Goal: Transaction & Acquisition: Purchase product/service

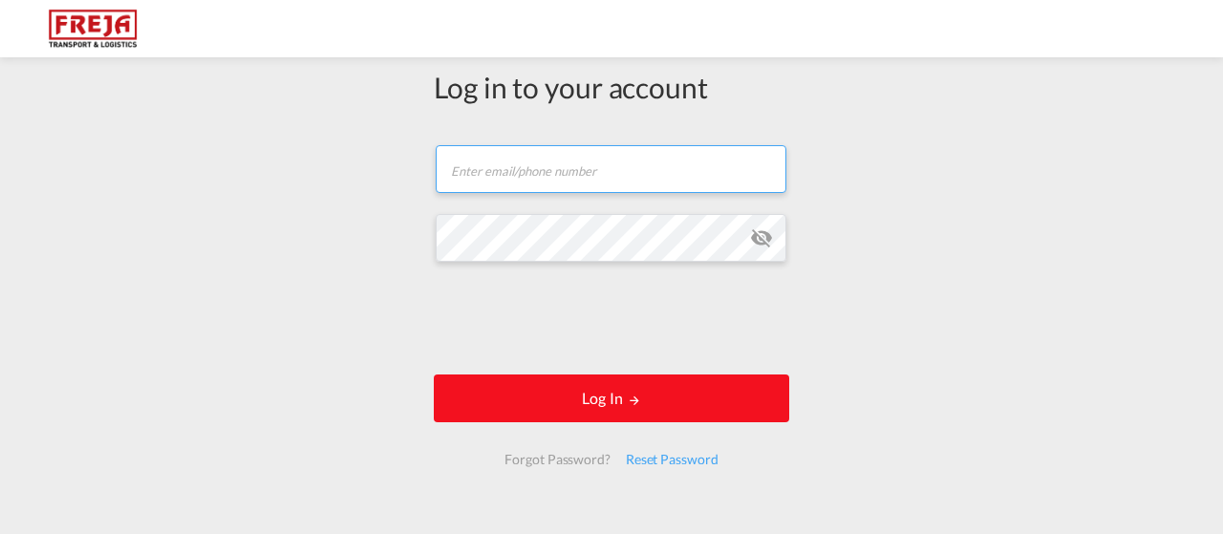
type input "[EMAIL_ADDRESS][DOMAIN_NAME]"
click at [710, 407] on button "Log In" at bounding box center [612, 399] width 356 height 48
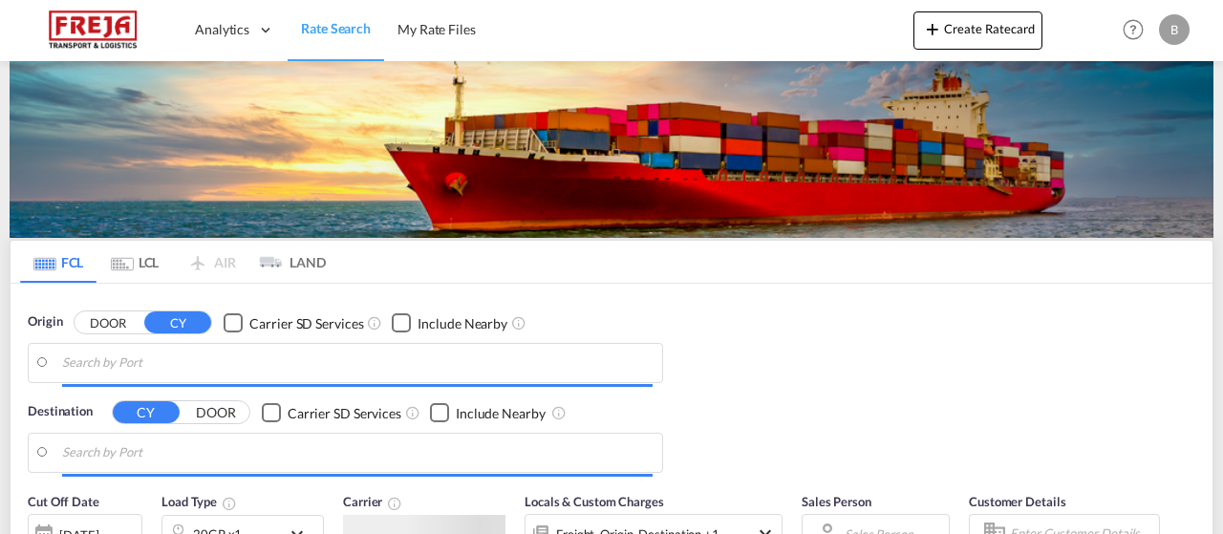
type input "[GEOGRAPHIC_DATA], [GEOGRAPHIC_DATA]"
type input "[GEOGRAPHIC_DATA] ([GEOGRAPHIC_DATA]), DKCPH"
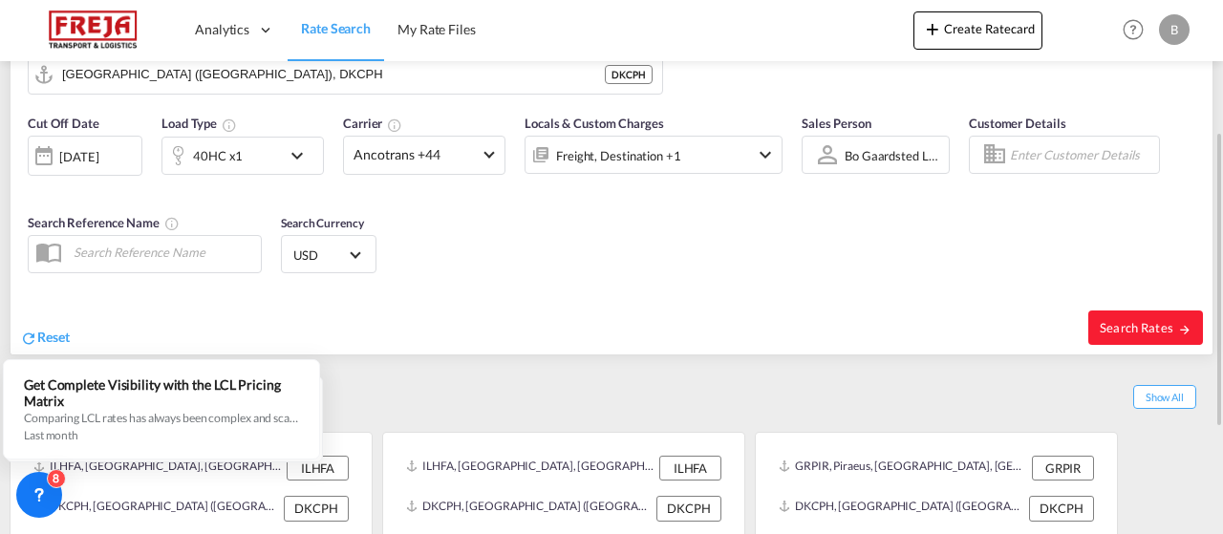
scroll to position [227, 0]
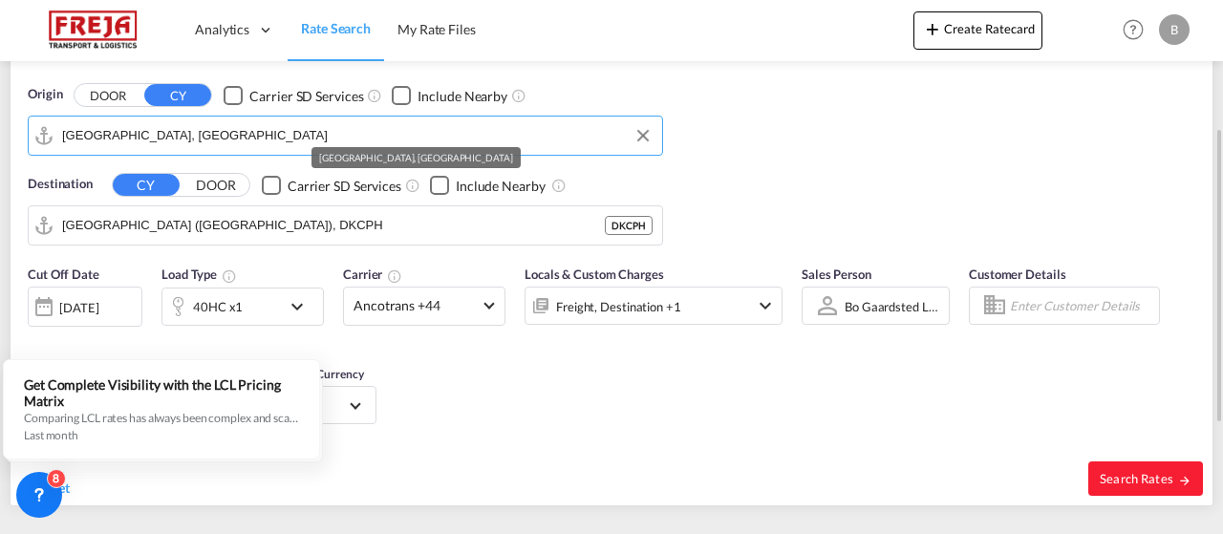
type input "i"
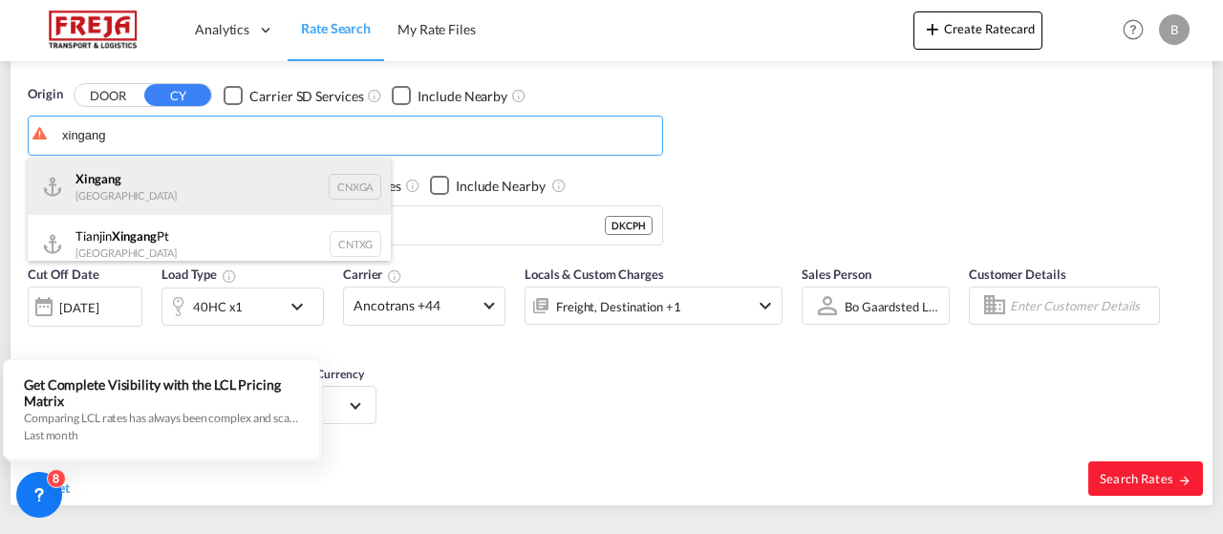
click at [129, 175] on div "Xingang [GEOGRAPHIC_DATA] CNXGA" at bounding box center [209, 186] width 363 height 57
type input "Xingang, CNXGA"
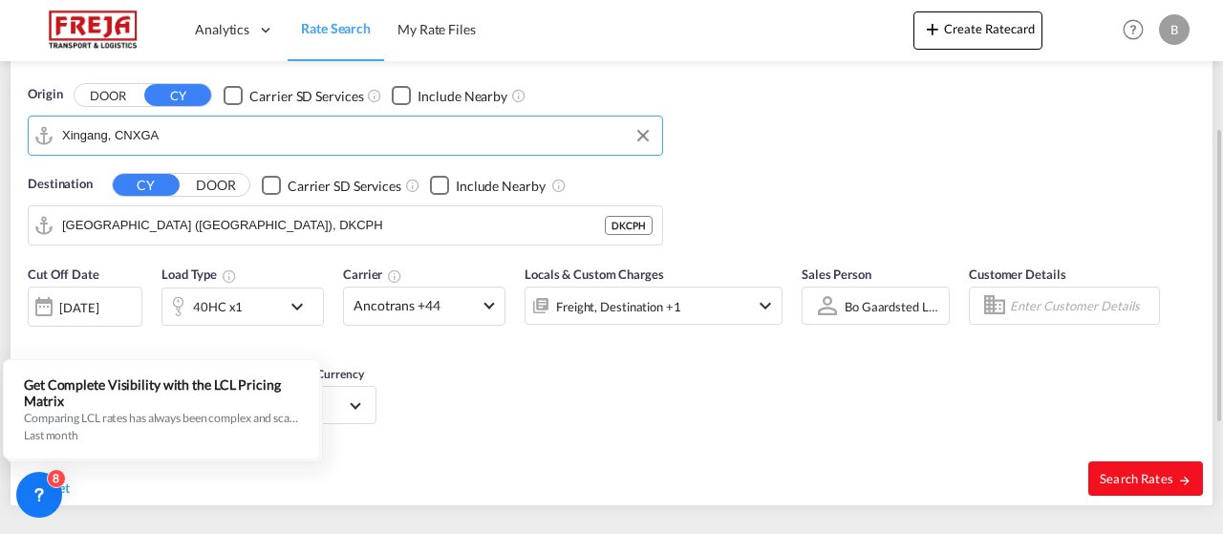
click at [1129, 473] on span "Search Rates" at bounding box center [1146, 478] width 92 height 15
type input "CNXGA to DKCPH / [DATE]"
